Goal: Task Accomplishment & Management: Manage account settings

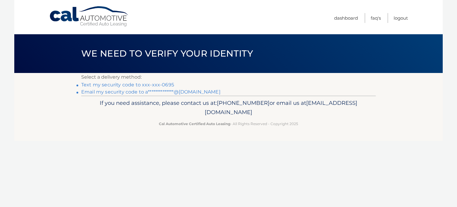
click at [156, 85] on link "Text my security code to xxx-xxx-0695" at bounding box center [127, 85] width 93 height 6
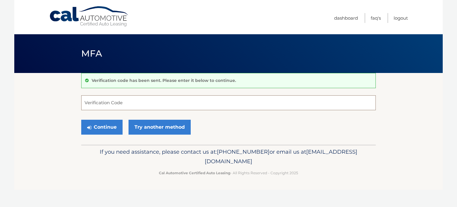
click at [155, 106] on input "Verification Code" at bounding box center [228, 102] width 295 height 15
click at [81, 120] on button "Continue" at bounding box center [101, 127] width 41 height 15
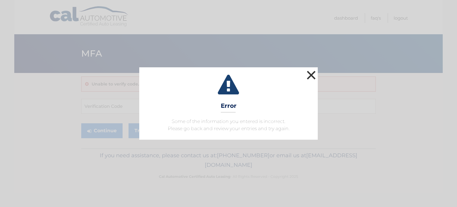
click at [313, 77] on button "×" at bounding box center [311, 75] width 12 height 12
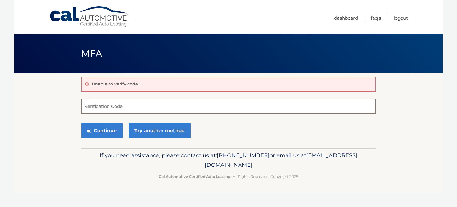
click at [174, 109] on input "Verification Code" at bounding box center [228, 106] width 295 height 15
type input "621482"
click at [92, 132] on button "Continue" at bounding box center [101, 130] width 41 height 15
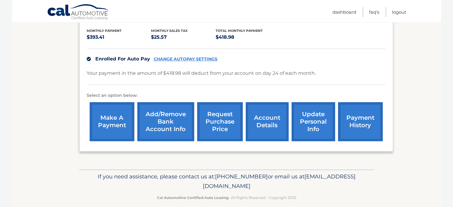
scroll to position [139, 0]
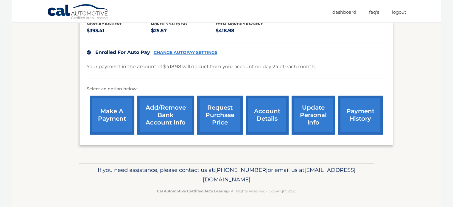
click at [278, 115] on link "account details" at bounding box center [267, 115] width 43 height 39
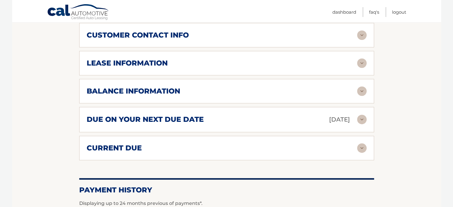
scroll to position [219, 0]
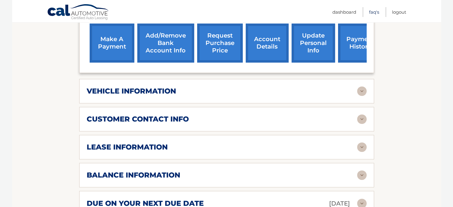
click at [376, 13] on link "FAQ's" at bounding box center [374, 12] width 10 height 10
